Goal: Find specific page/section: Find specific page/section

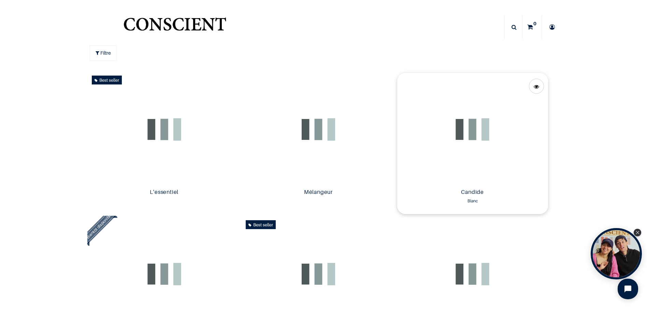
scroll to position [0, 0]
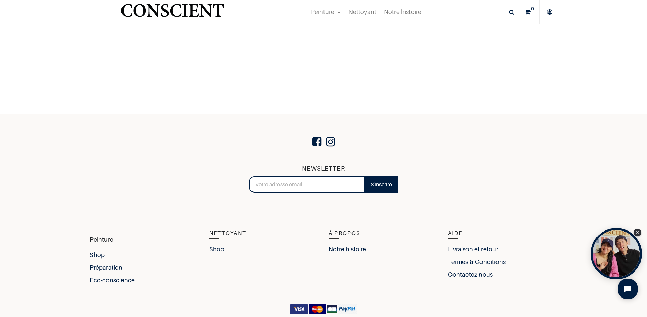
scroll to position [2215, 0]
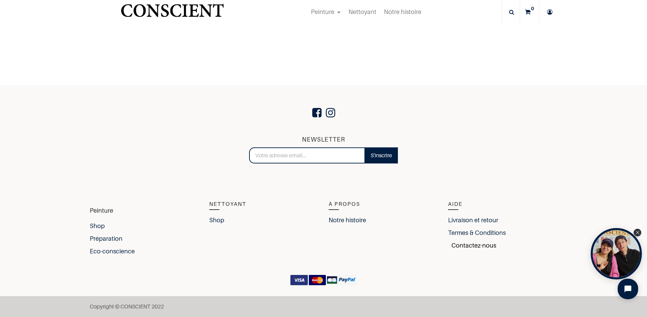
click at [460, 248] on link "Contactez-nous" at bounding box center [472, 244] width 48 height 9
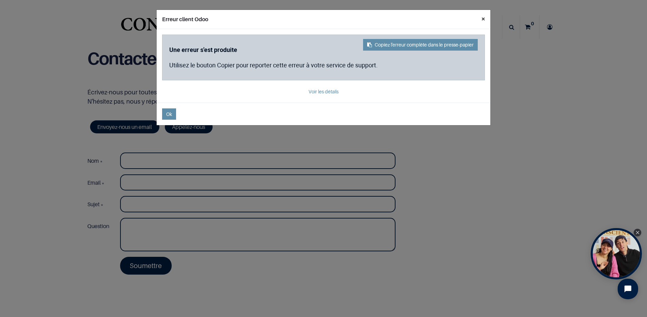
click at [480, 16] on button "×" at bounding box center [483, 19] width 14 height 18
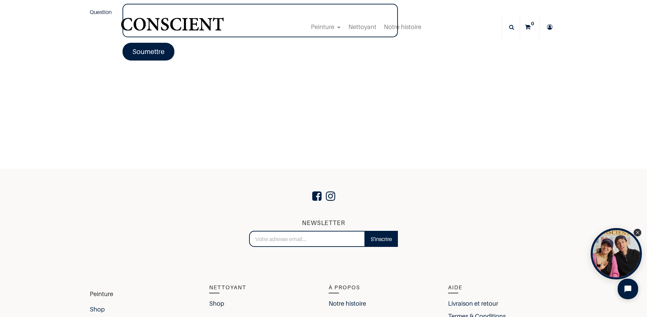
scroll to position [34, 0]
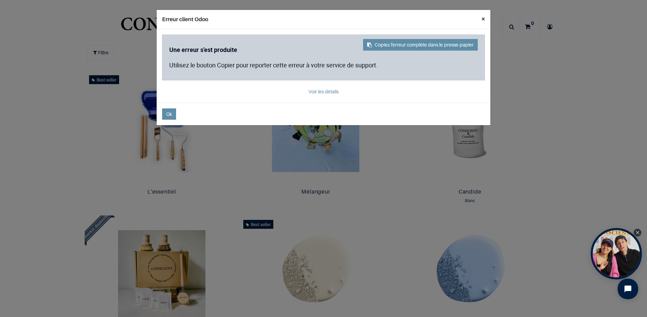
click at [481, 20] on button "×" at bounding box center [483, 19] width 14 height 18
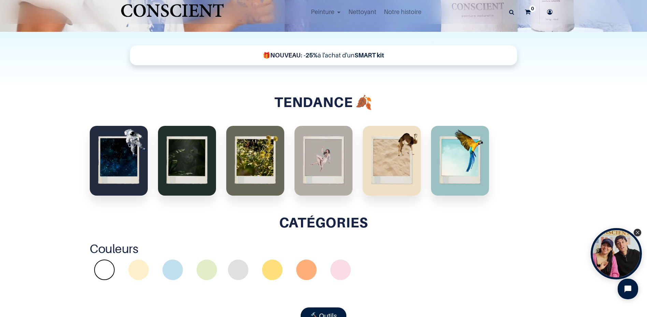
scroll to position [137, 0]
